Goal: Task Accomplishment & Management: Use online tool/utility

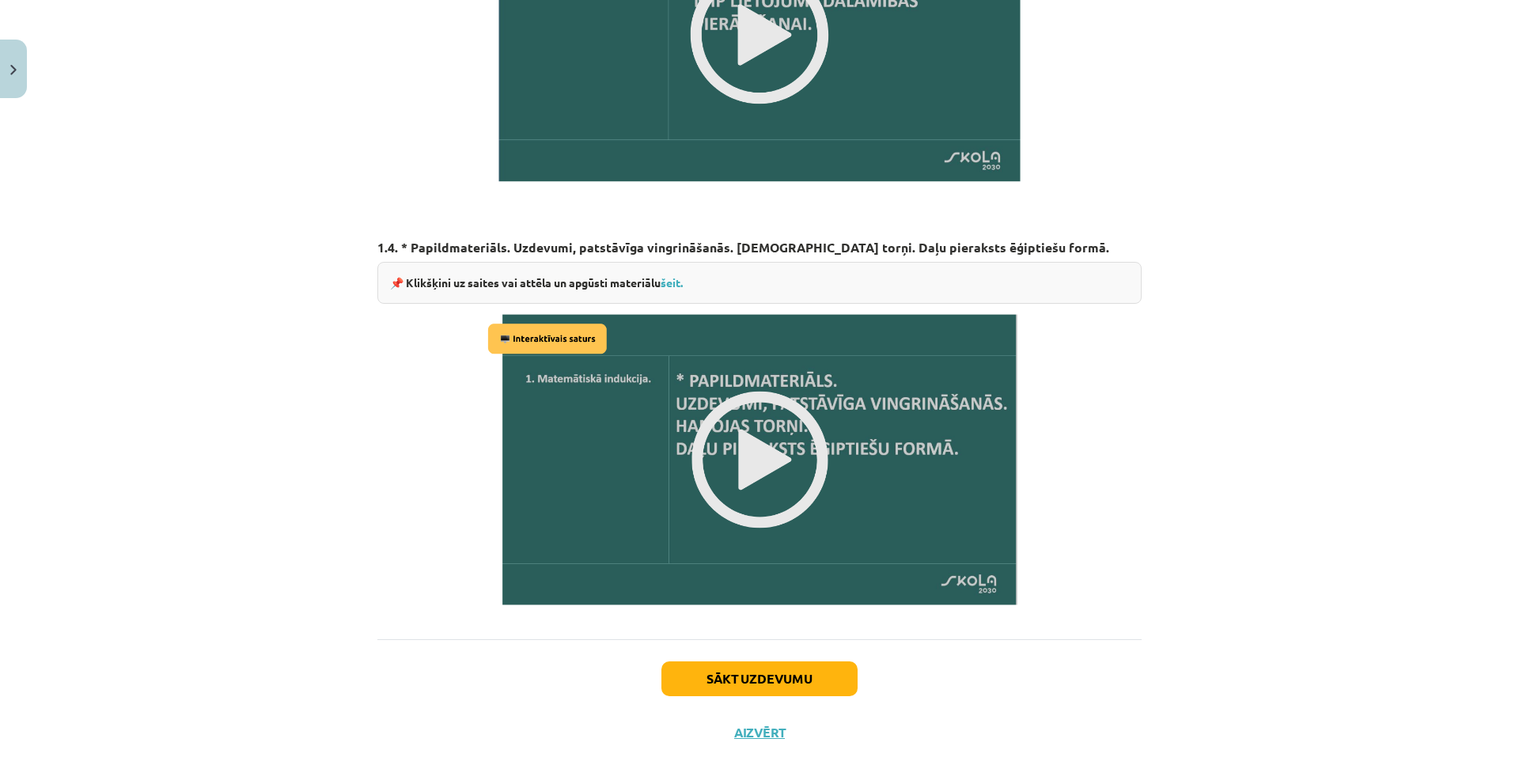
scroll to position [1718, 0]
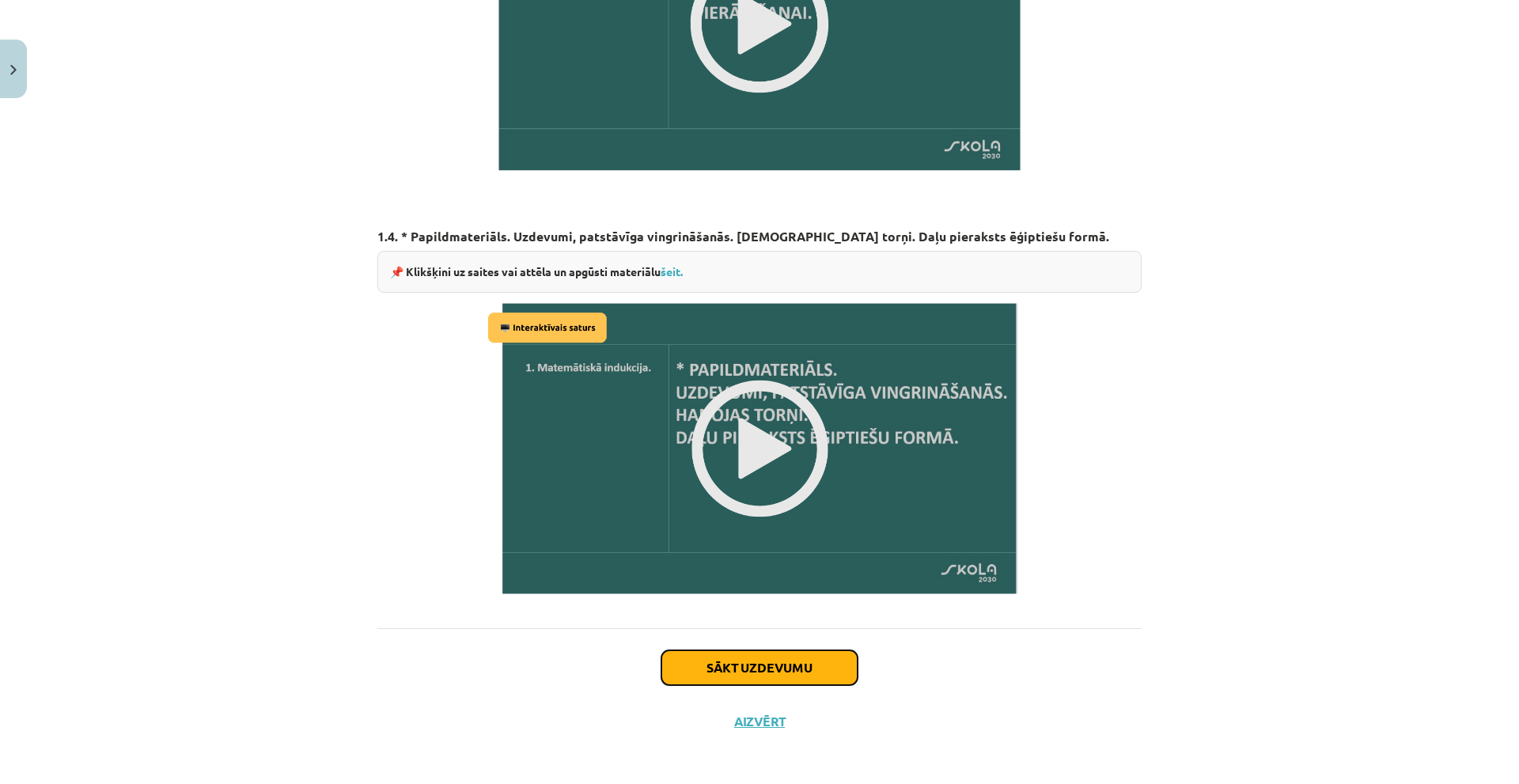
click at [764, 665] on button "Sākt uzdevumu" at bounding box center [760, 667] width 196 height 35
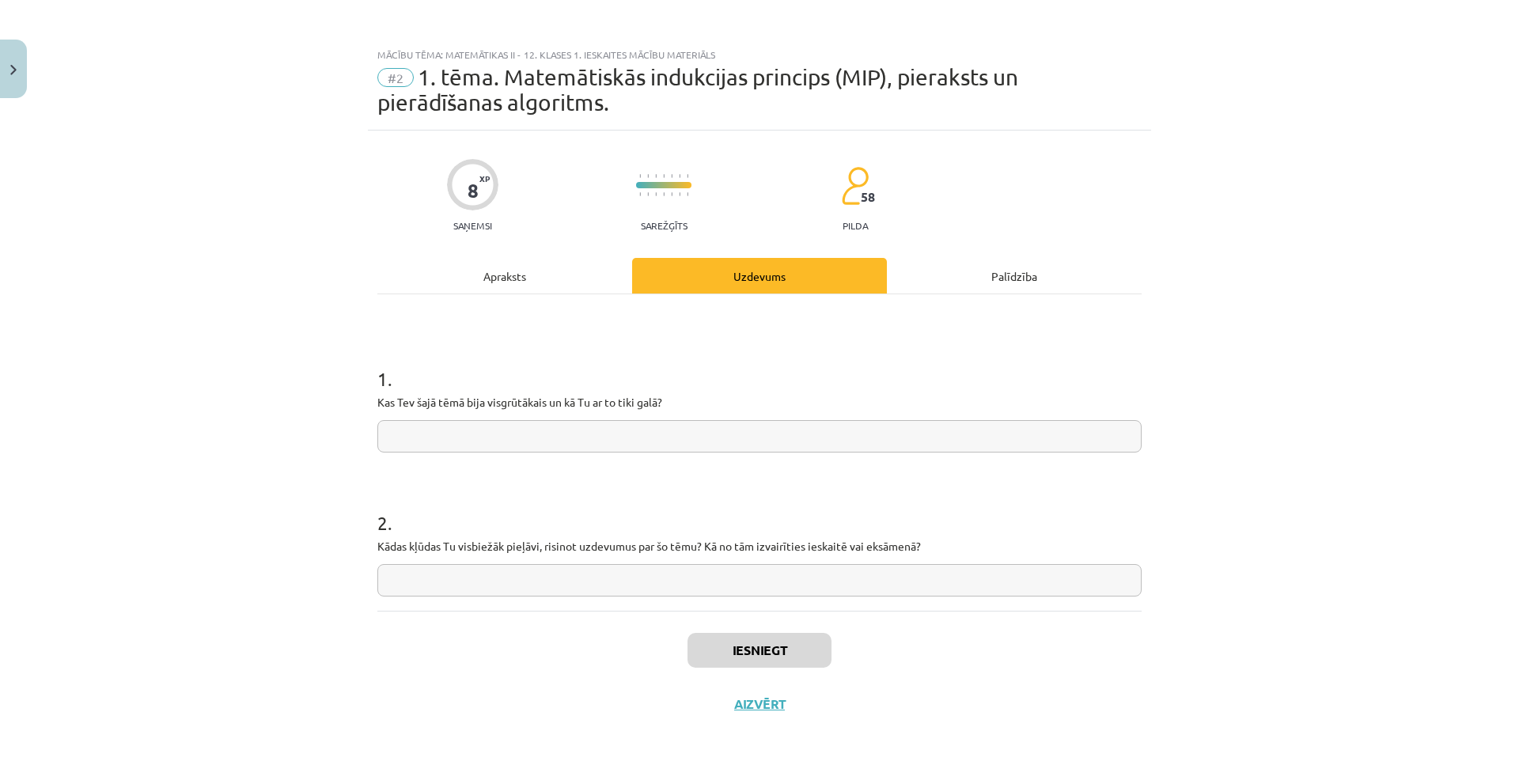
click at [616, 441] on input "text" at bounding box center [760, 436] width 765 height 32
click at [413, 441] on input "**********" at bounding box center [760, 436] width 765 height 32
click at [547, 440] on input "**********" at bounding box center [760, 436] width 765 height 32
type input "**********"
click at [463, 586] on input "text" at bounding box center [760, 580] width 765 height 32
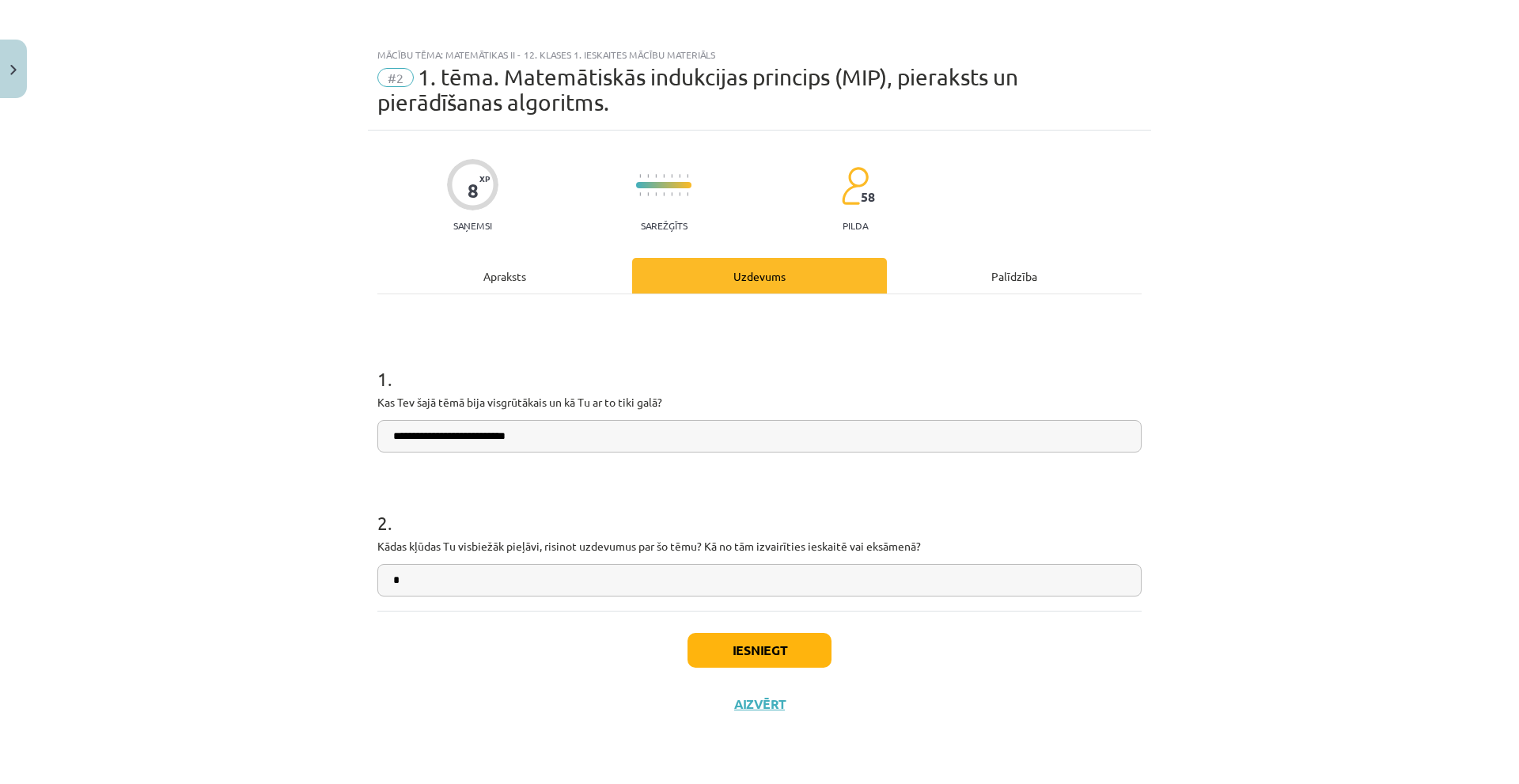
type input "*"
click at [716, 638] on button "Iesniegt" at bounding box center [760, 650] width 144 height 35
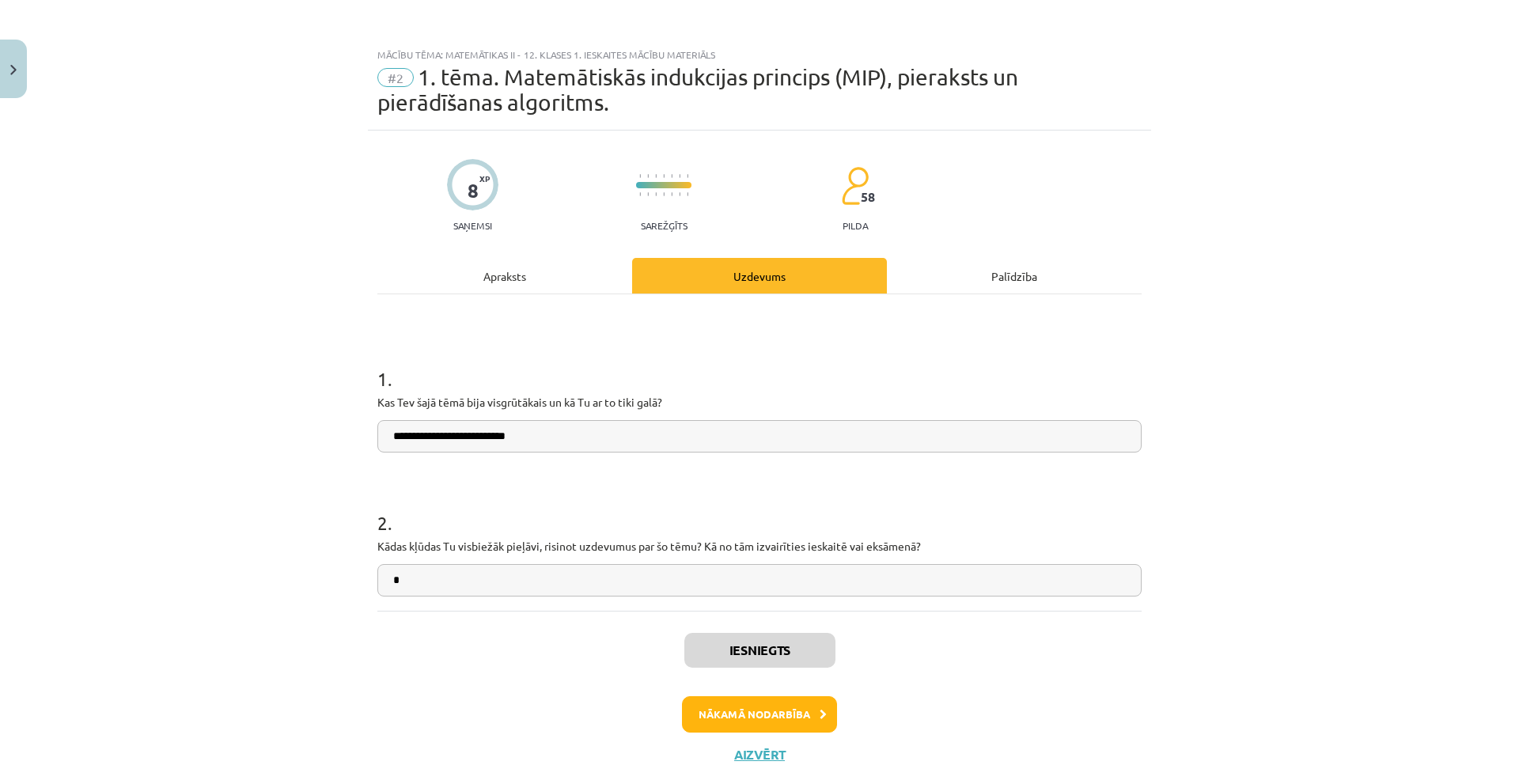
click at [1062, 360] on h1 "1 ." at bounding box center [760, 364] width 765 height 49
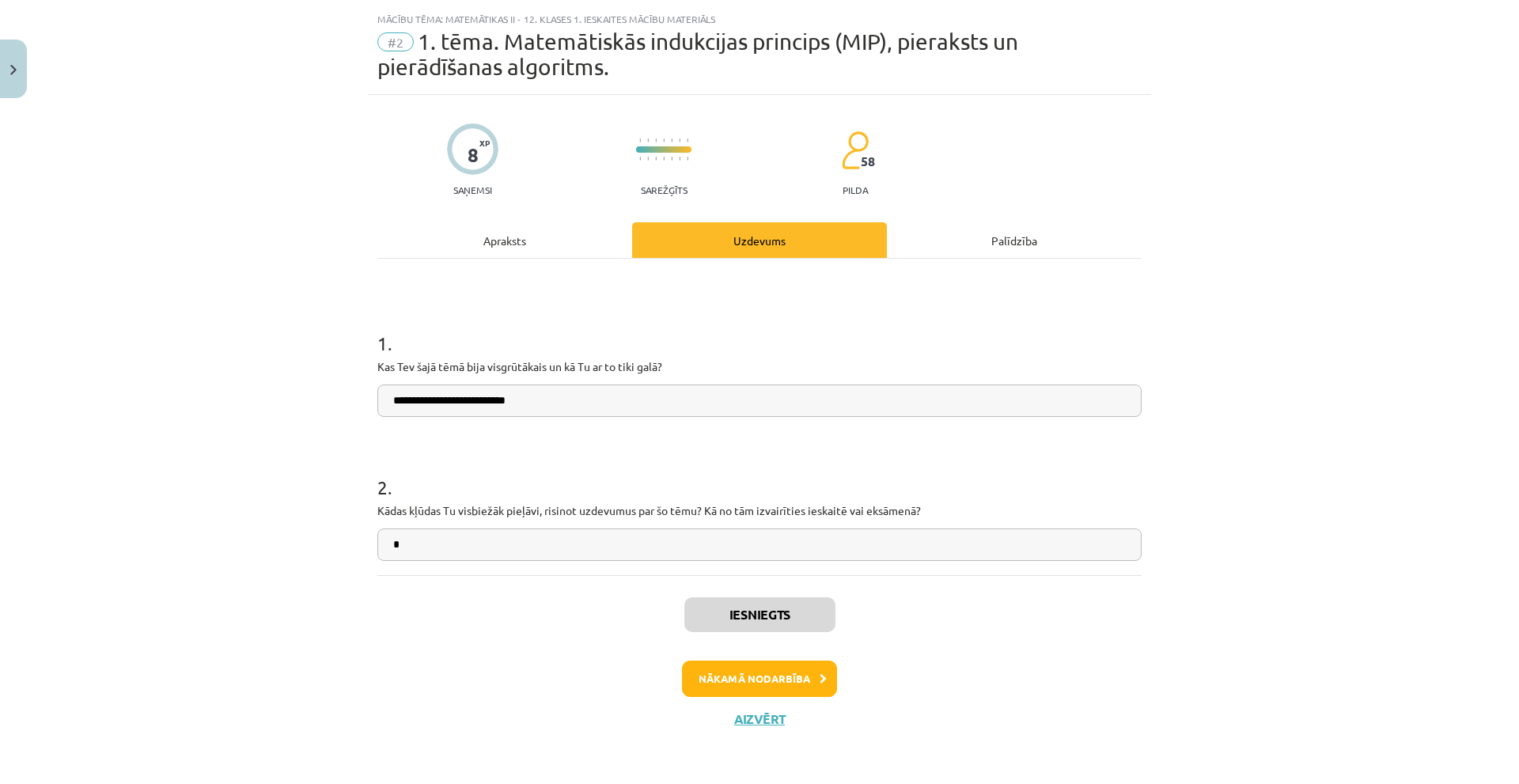
scroll to position [38, 0]
click at [763, 684] on button "Nākamā nodarbība" at bounding box center [760, 677] width 155 height 37
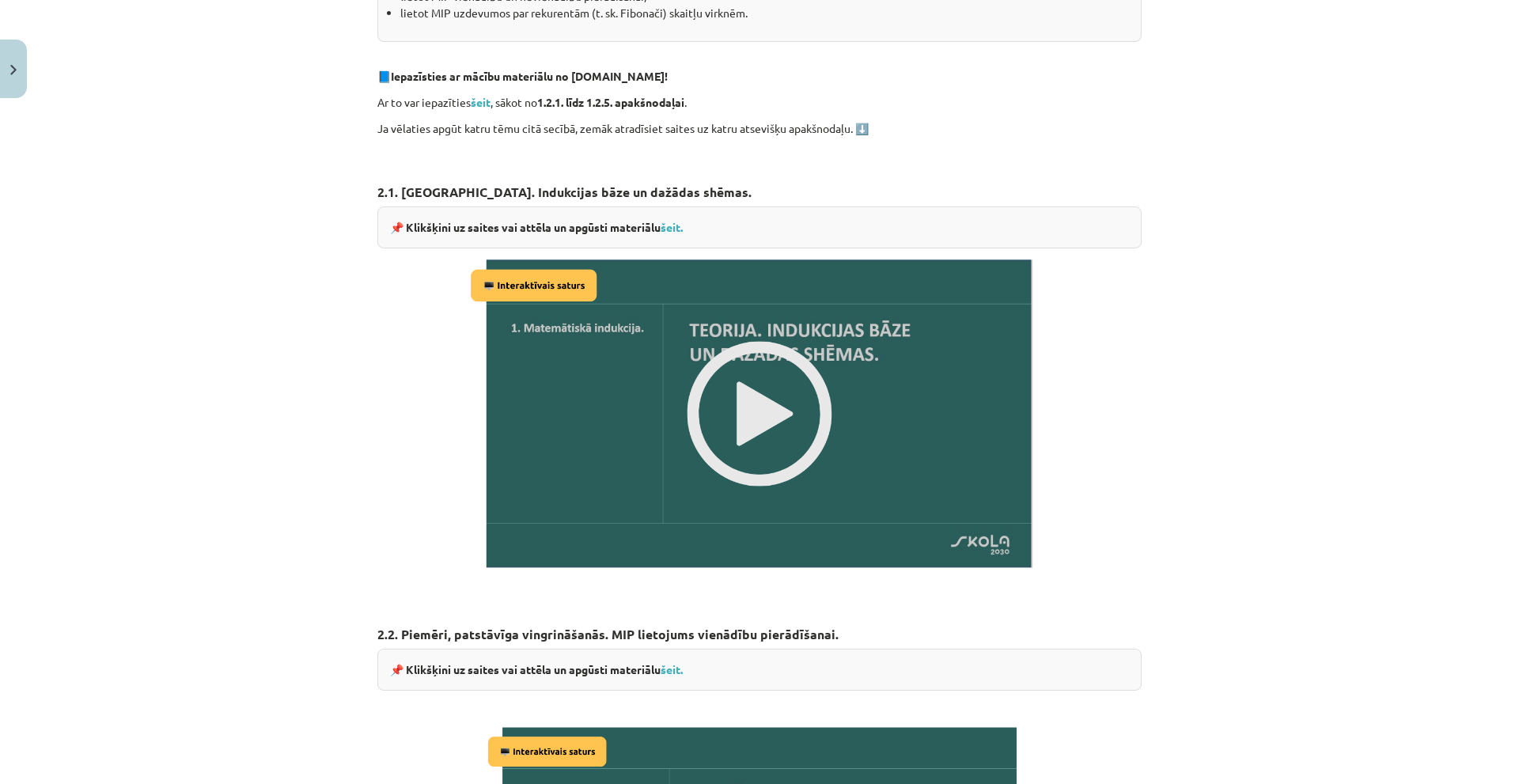
scroll to position [474, 0]
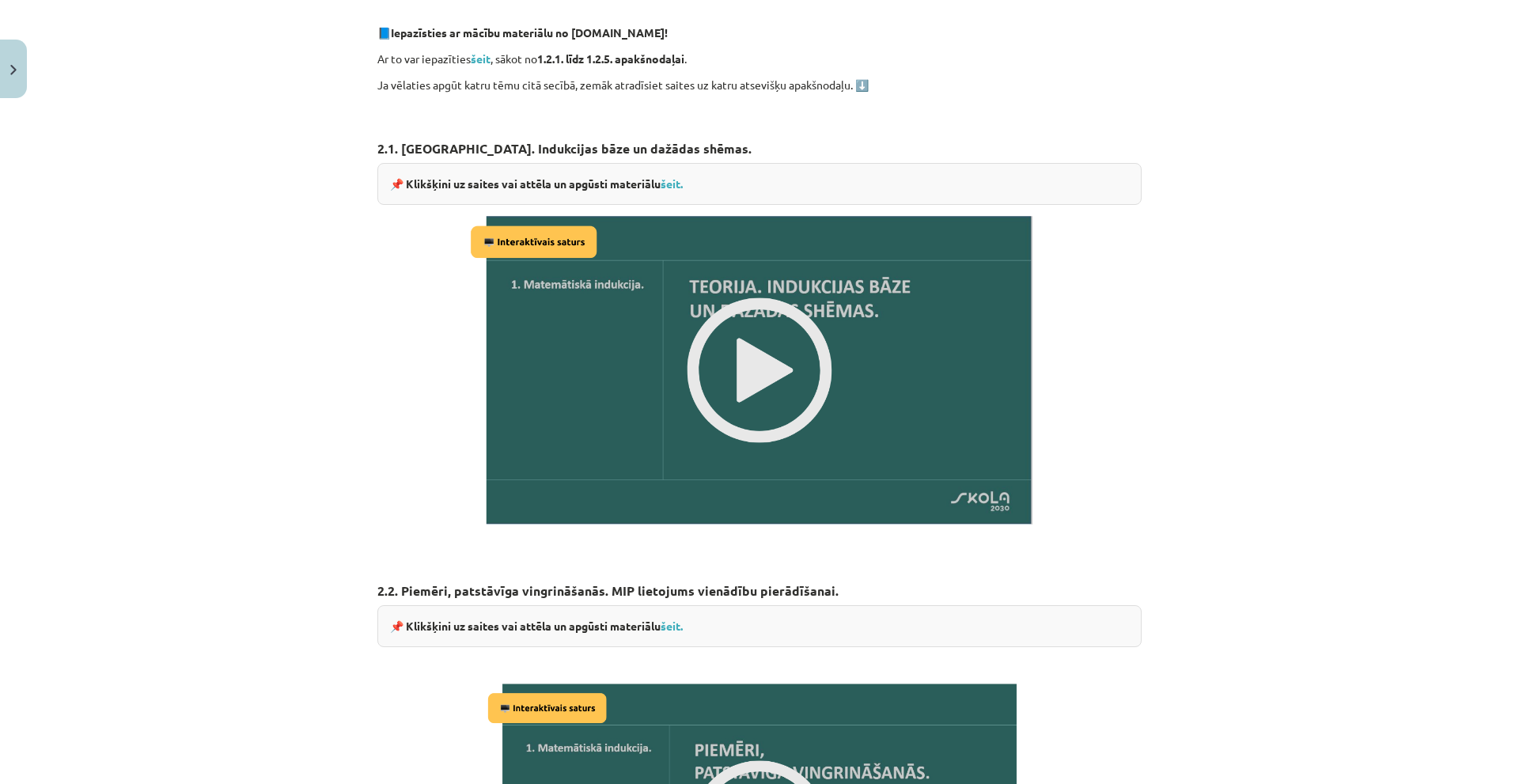
click at [752, 376] on img at bounding box center [760, 370] width 587 height 331
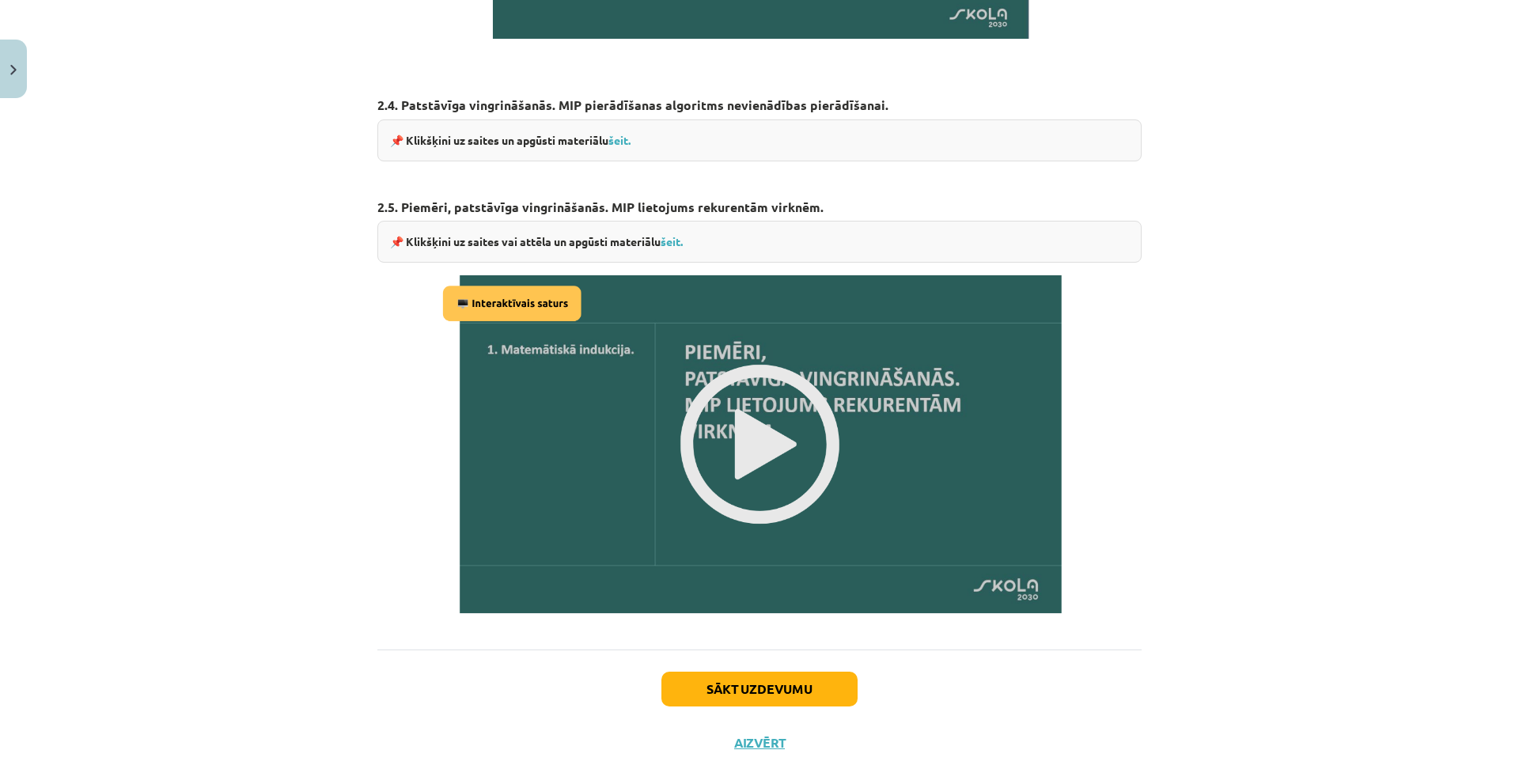
scroll to position [1838, 0]
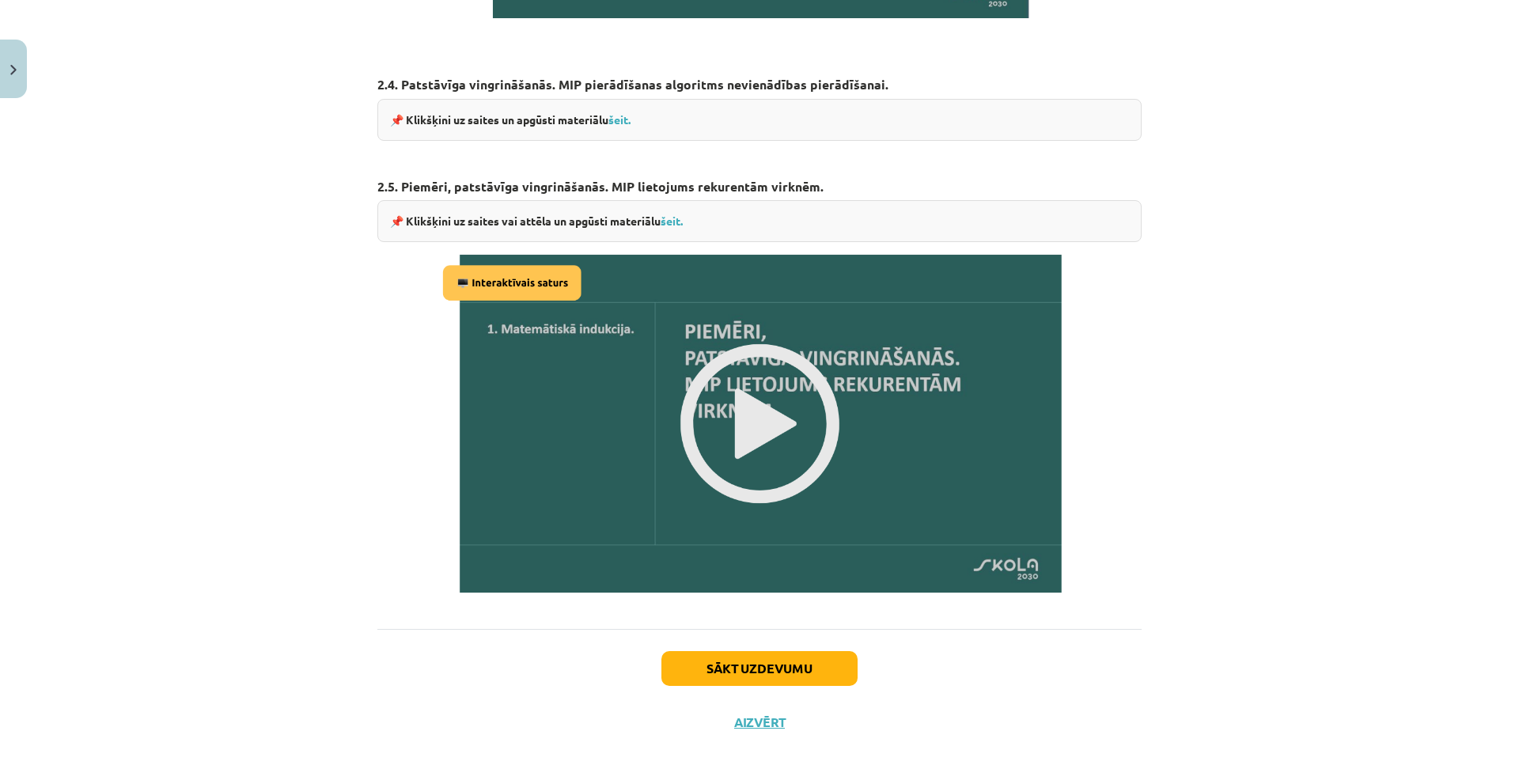
click at [752, 409] on img at bounding box center [760, 424] width 645 height 363
click at [754, 718] on button "Aizvērt" at bounding box center [760, 722] width 60 height 16
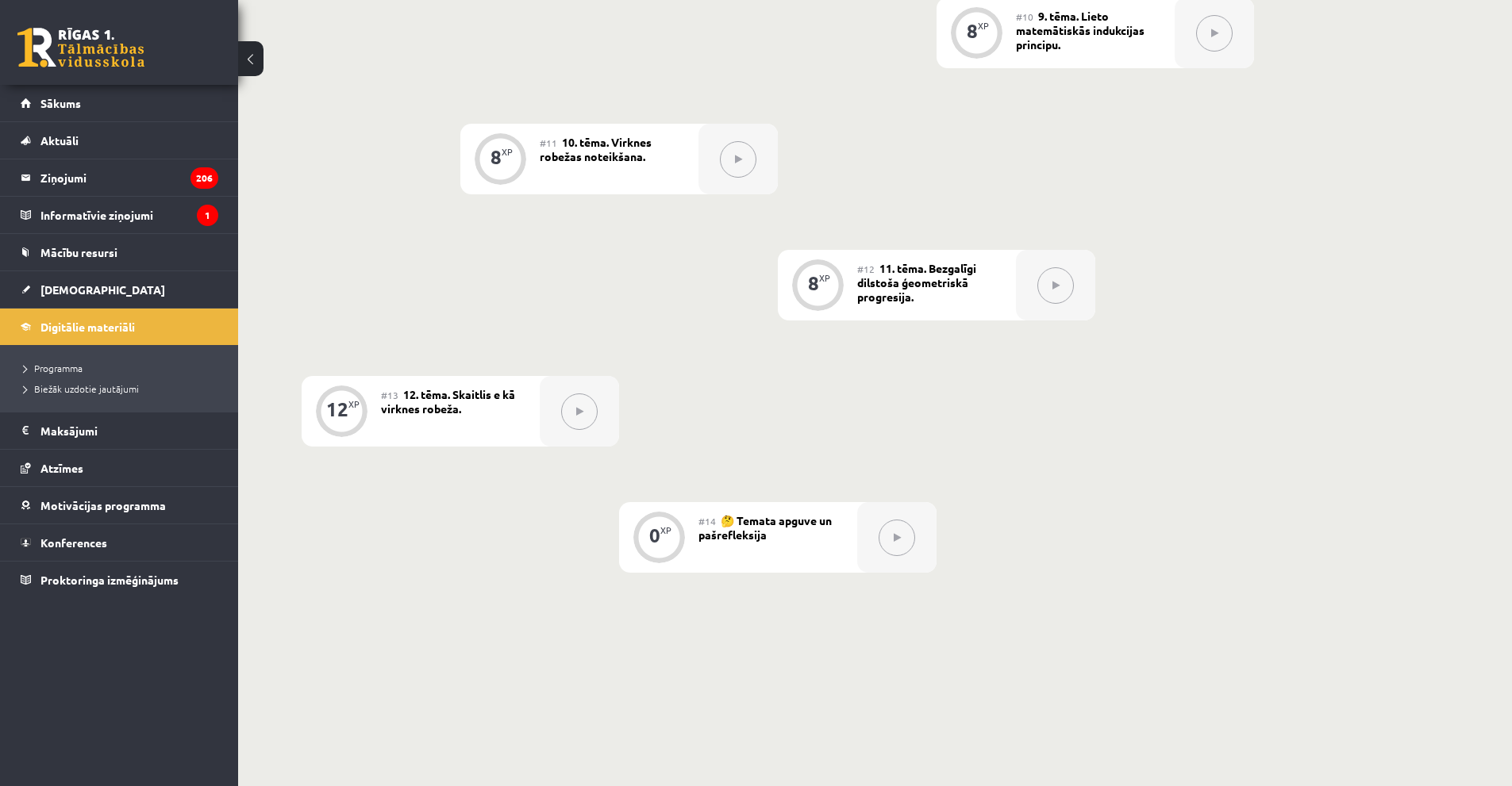
scroll to position [1587, 0]
